Goal: Find specific page/section: Find specific page/section

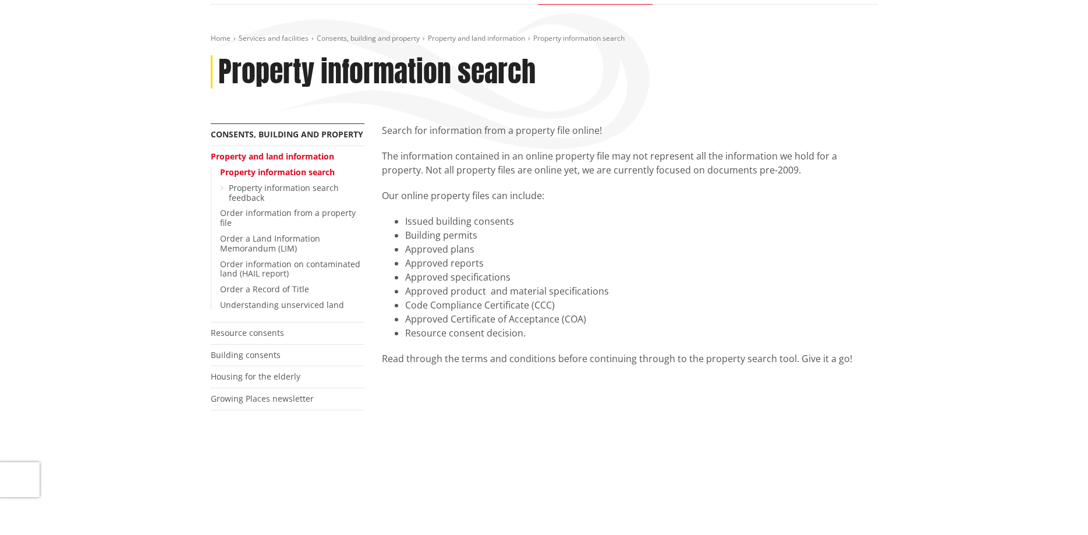
scroll to position [86, 0]
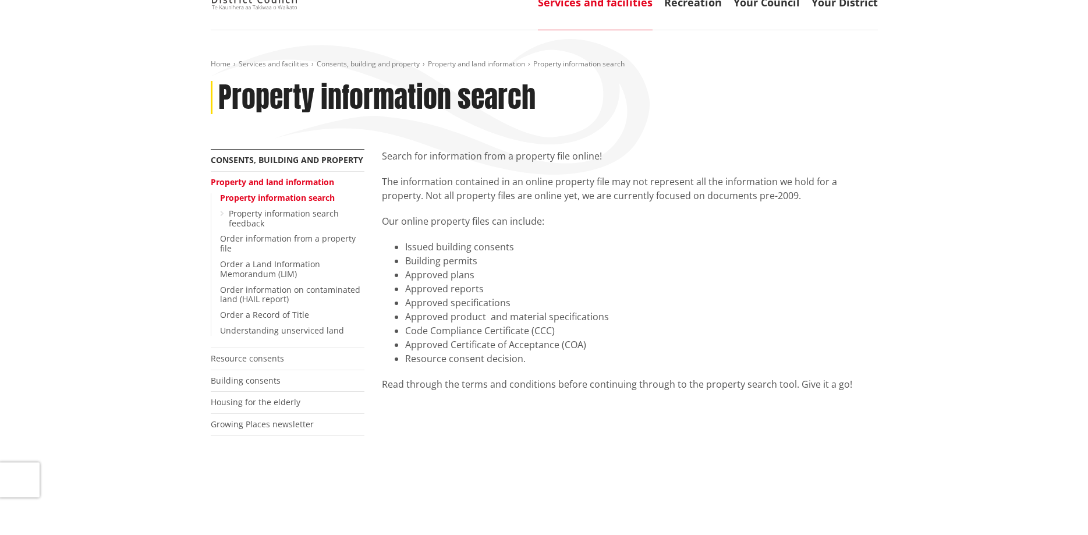
click at [285, 196] on link "Property information search" at bounding box center [277, 197] width 115 height 11
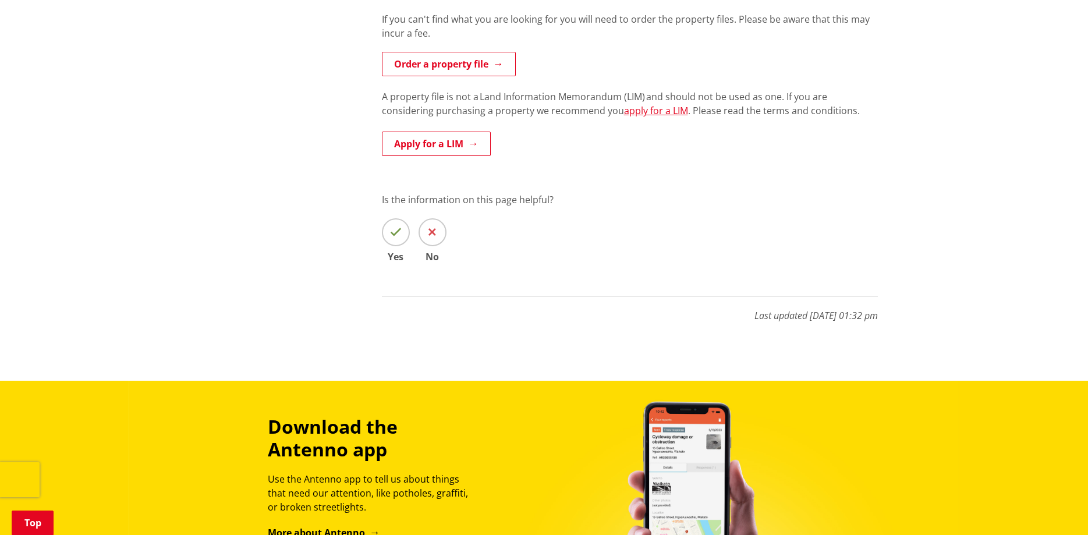
scroll to position [297, 0]
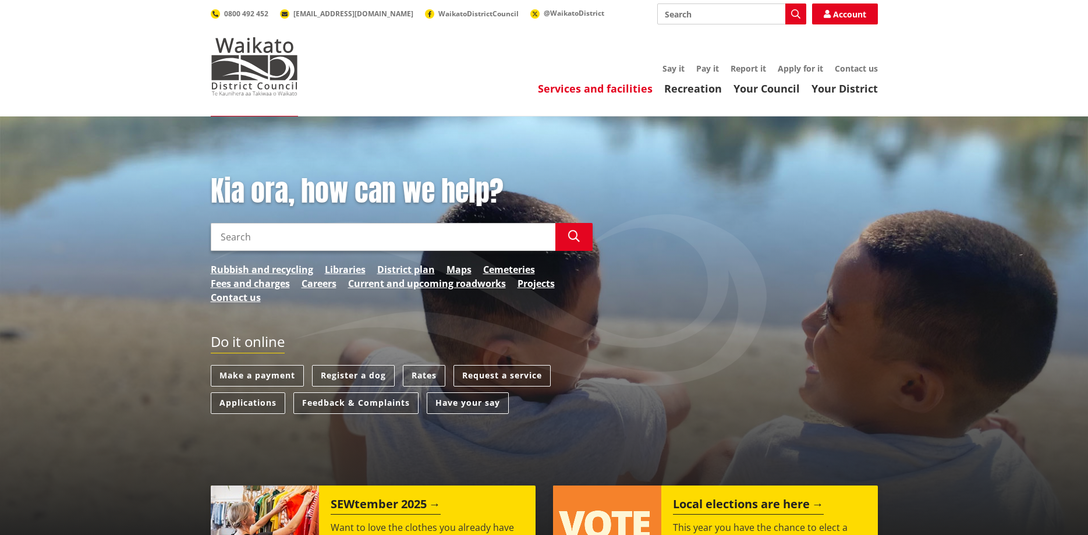
click at [623, 91] on link "Services and facilities" at bounding box center [595, 89] width 115 height 14
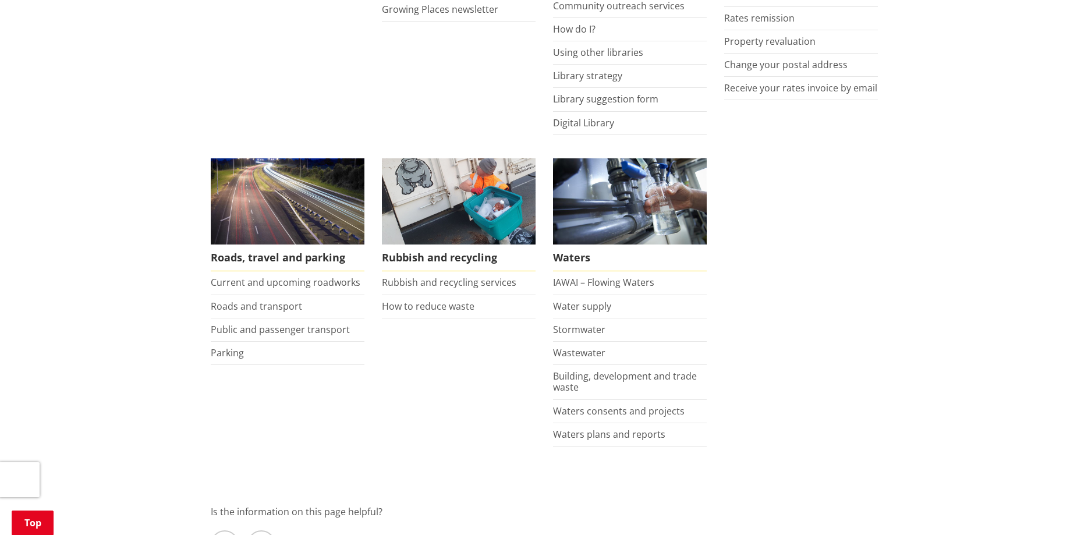
scroll to position [475, 0]
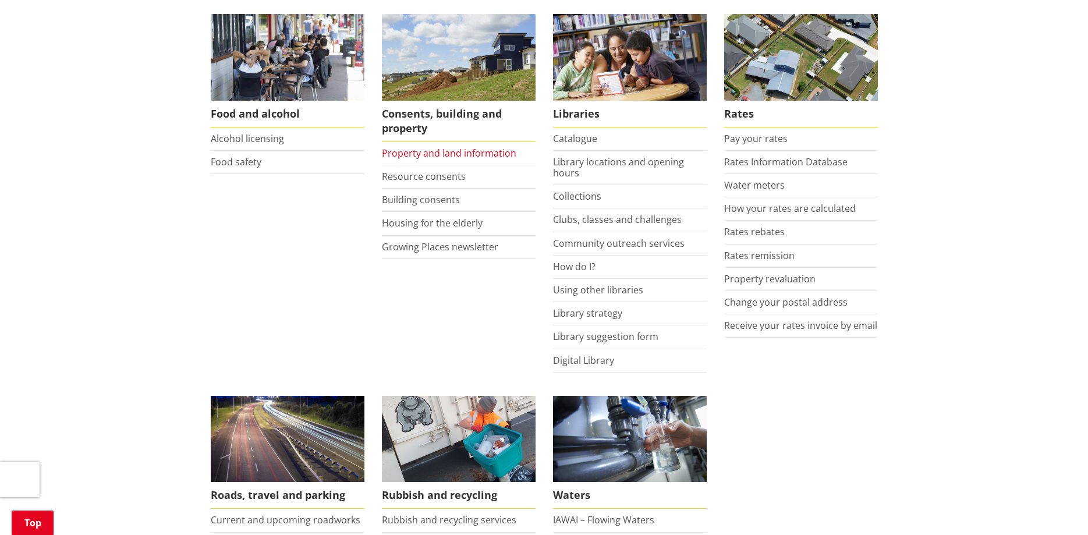
click at [458, 149] on link "Property and land information" at bounding box center [449, 153] width 134 height 13
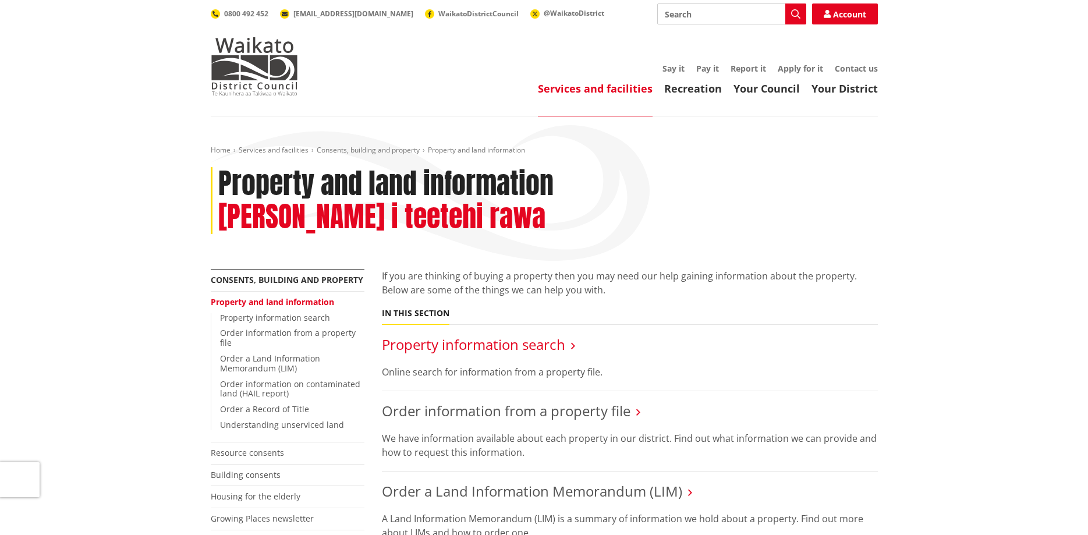
click at [473, 335] on link "Property information search" at bounding box center [473, 344] width 183 height 19
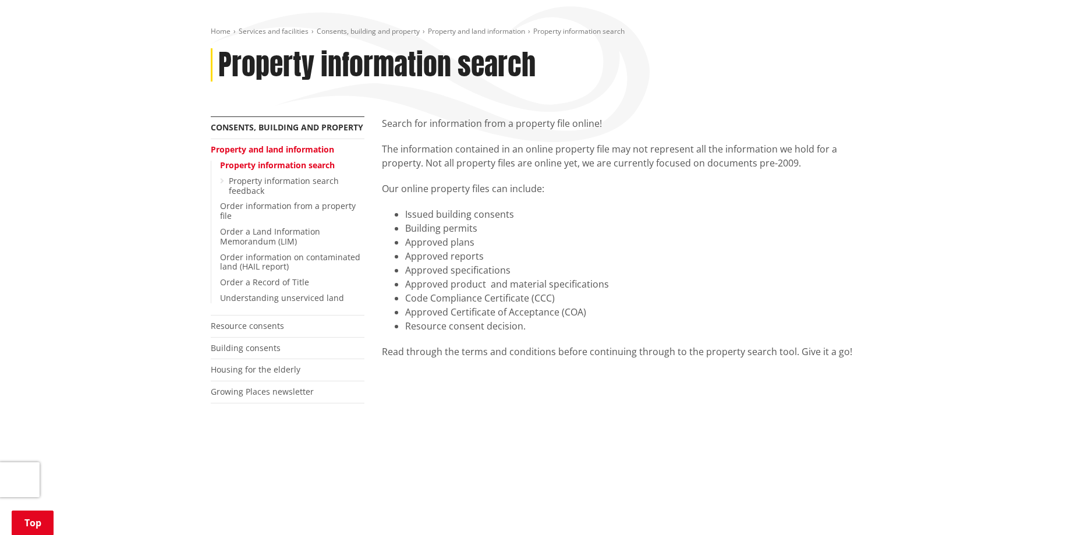
scroll to position [356, 0]
